Goal: Information Seeking & Learning: Learn about a topic

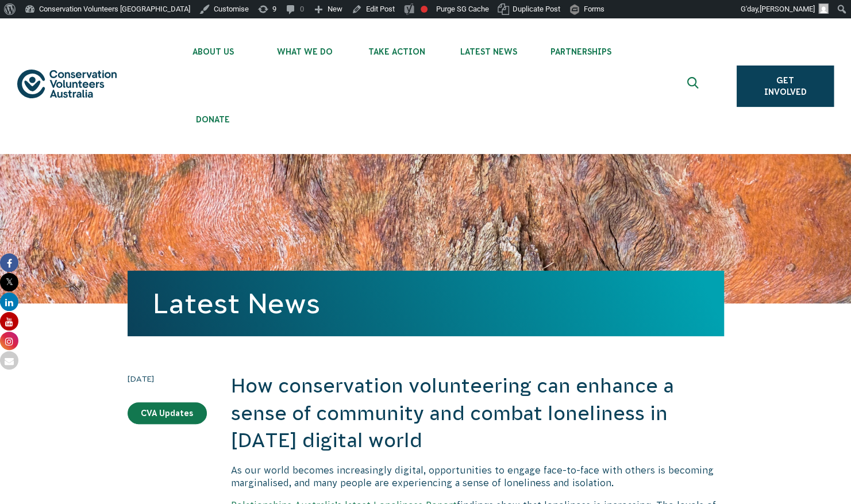
click at [57, 83] on img at bounding box center [66, 84] width 99 height 29
